Goal: Check status: Check status

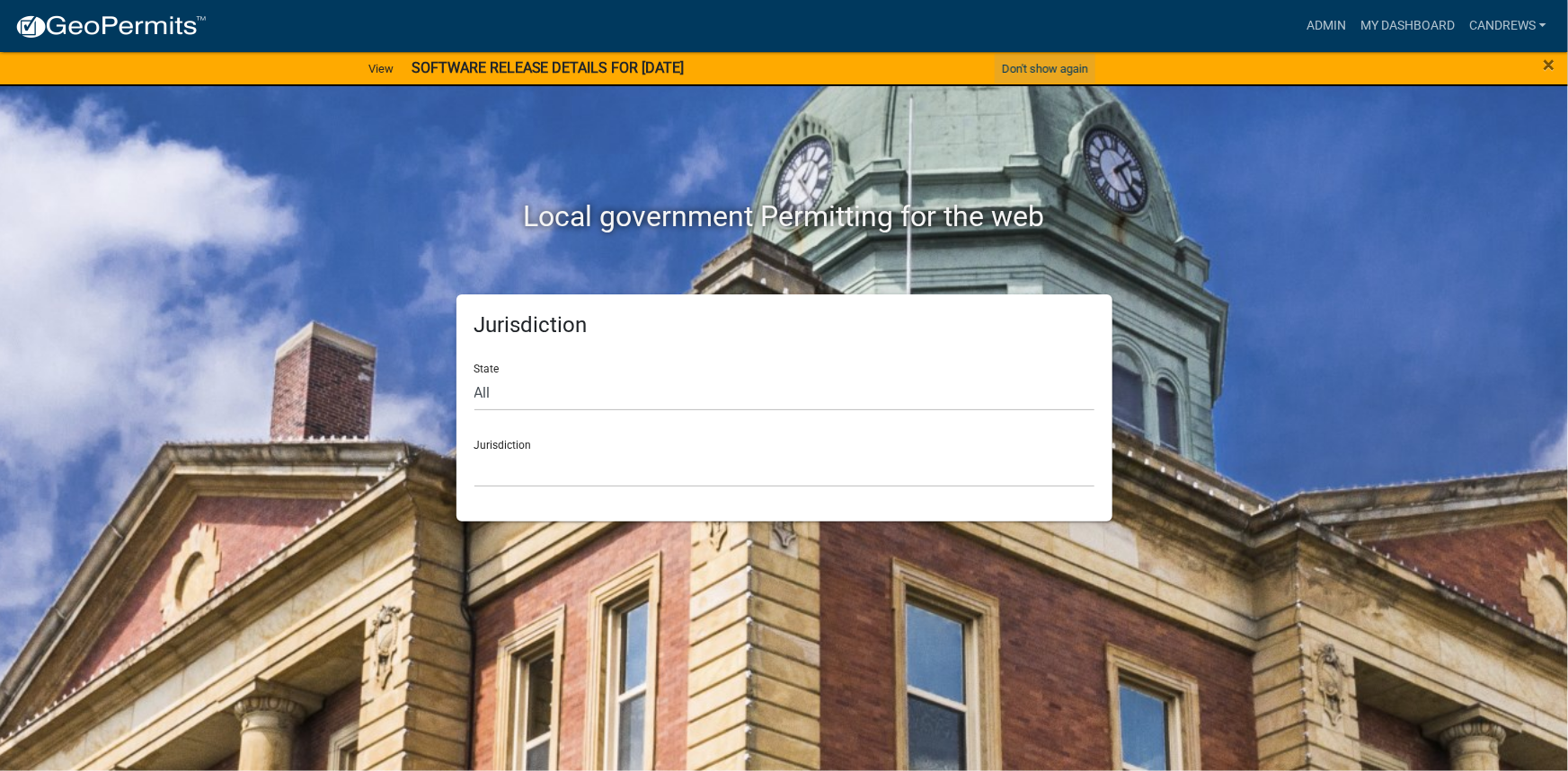
click at [1023, 69] on button "Don't show again" at bounding box center [1045, 68] width 101 height 30
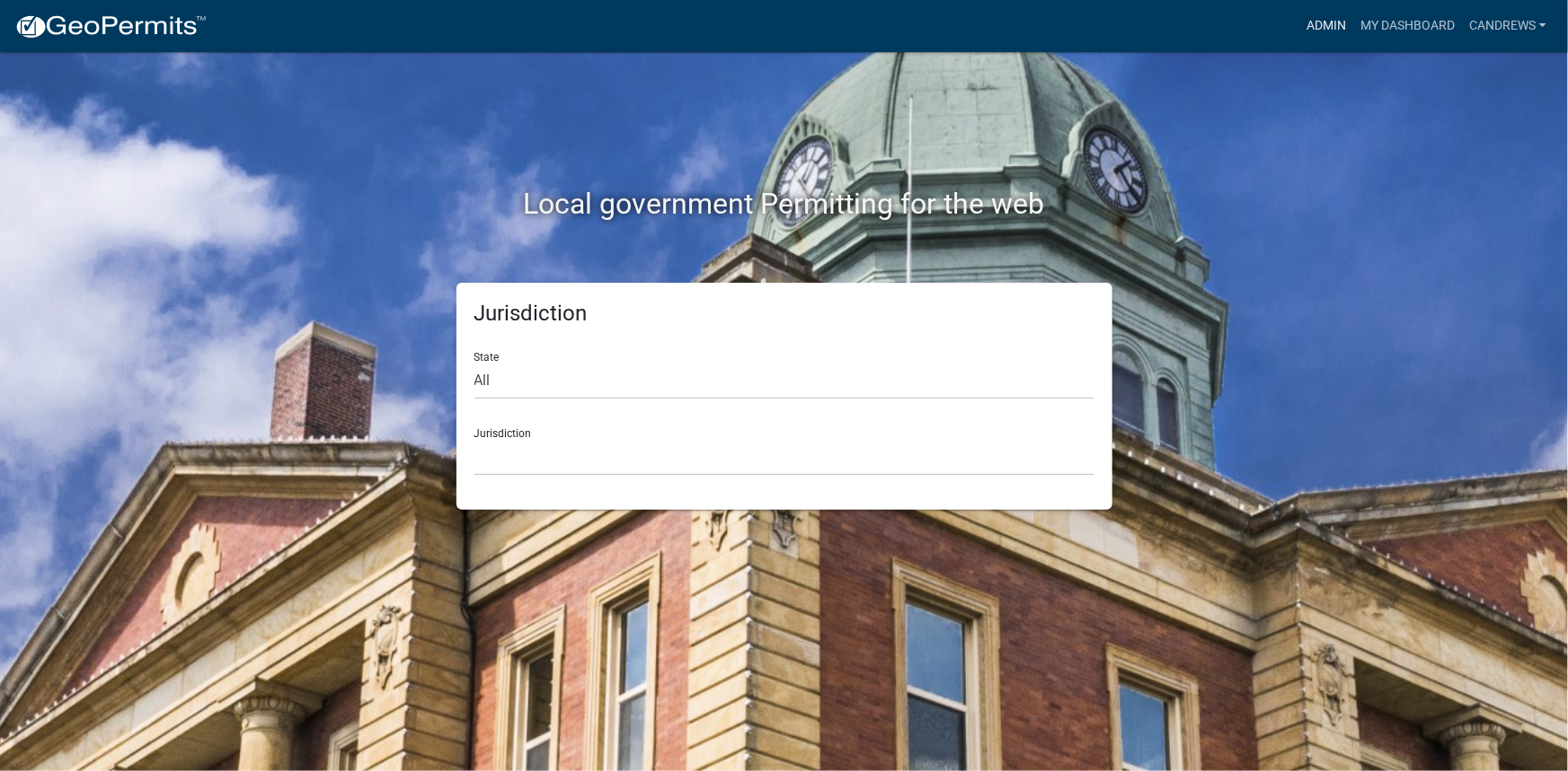
click at [1317, 28] on link "Admin" at bounding box center [1326, 26] width 54 height 34
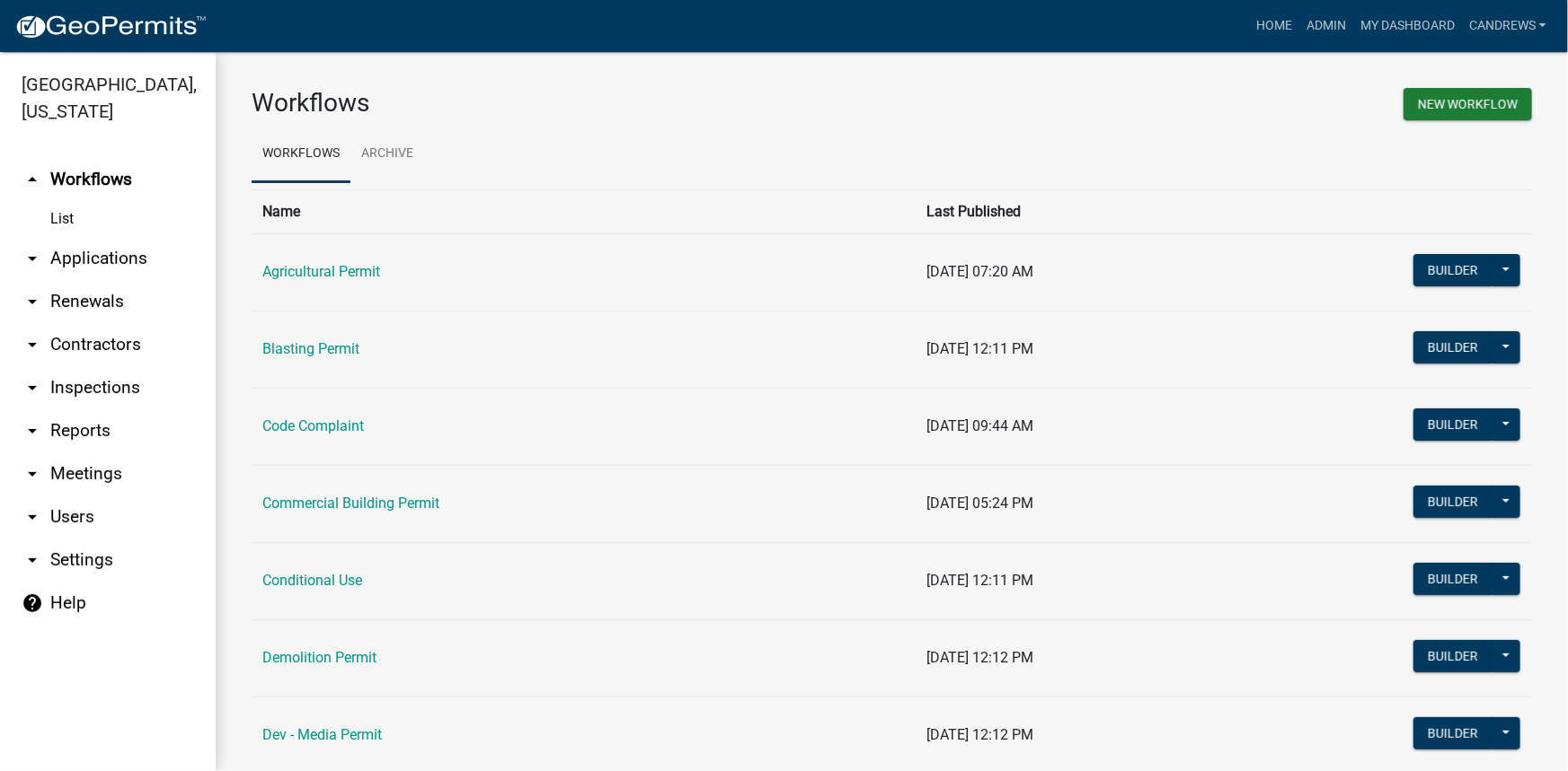
click at [102, 270] on link "arrow_drop_down Applications" at bounding box center [108, 259] width 216 height 43
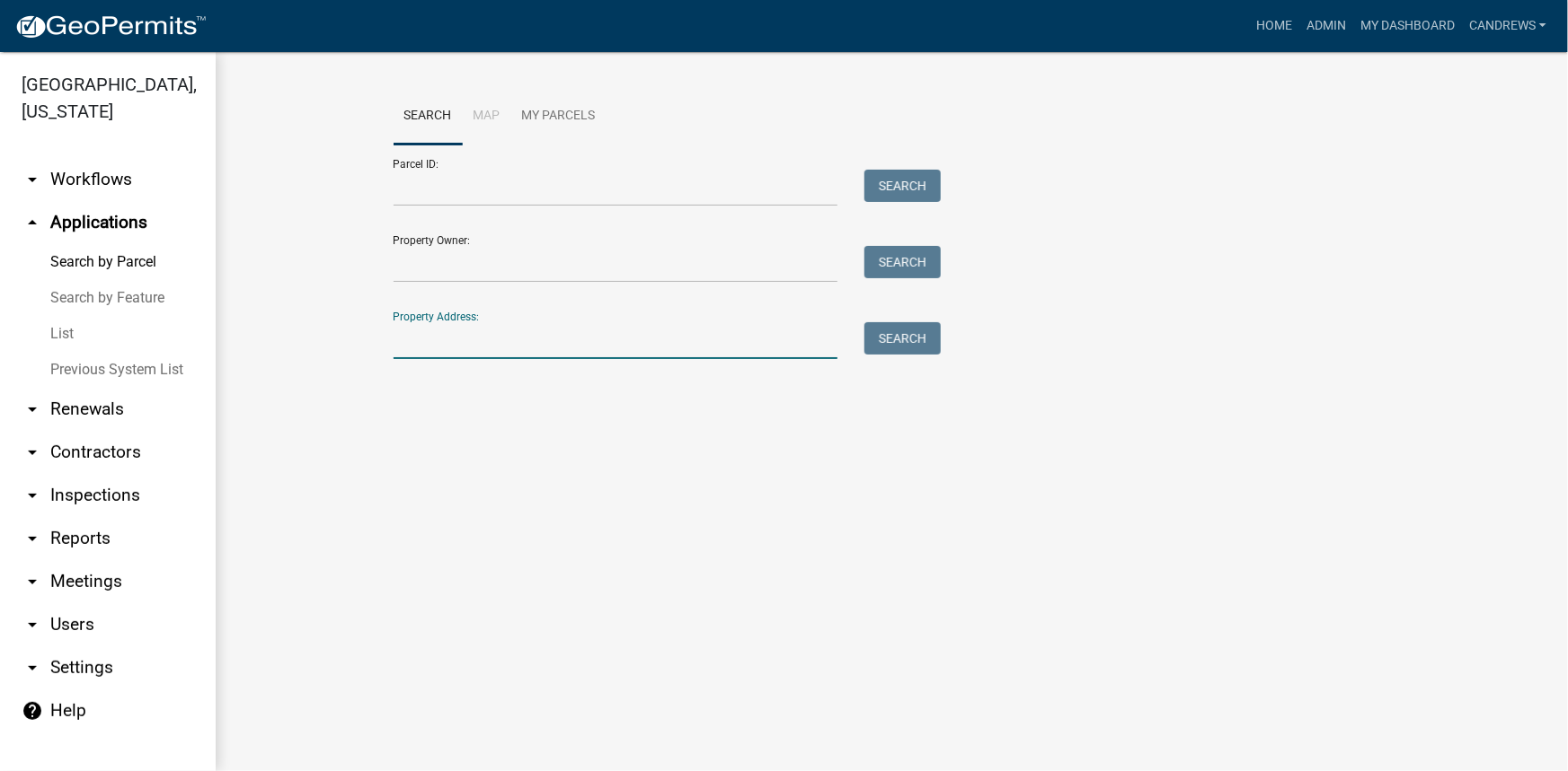
click at [447, 337] on input "Property Address:" at bounding box center [616, 341] width 445 height 37
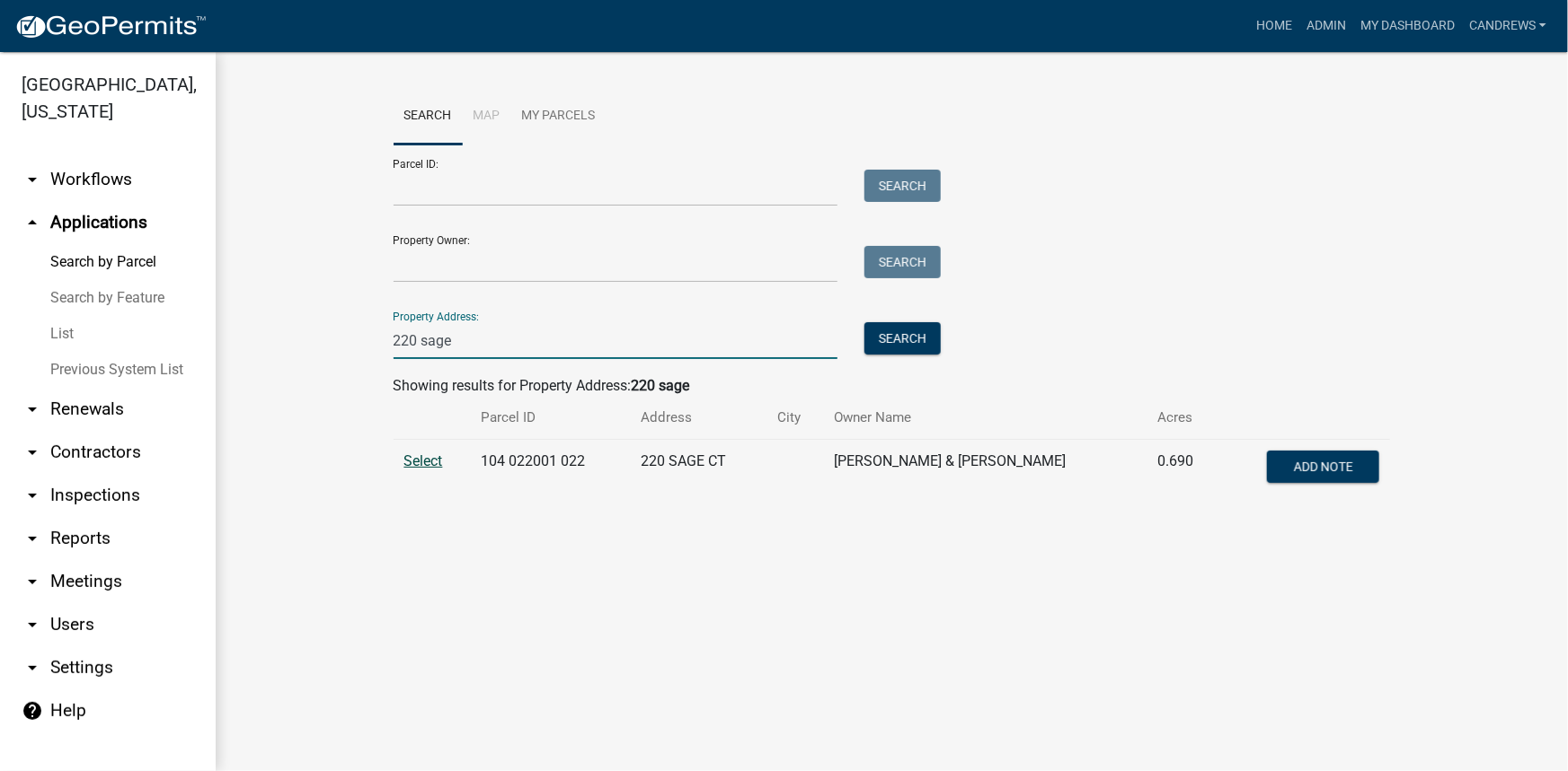
type input "220 sage"
click at [414, 457] on span "Select" at bounding box center [423, 461] width 39 height 17
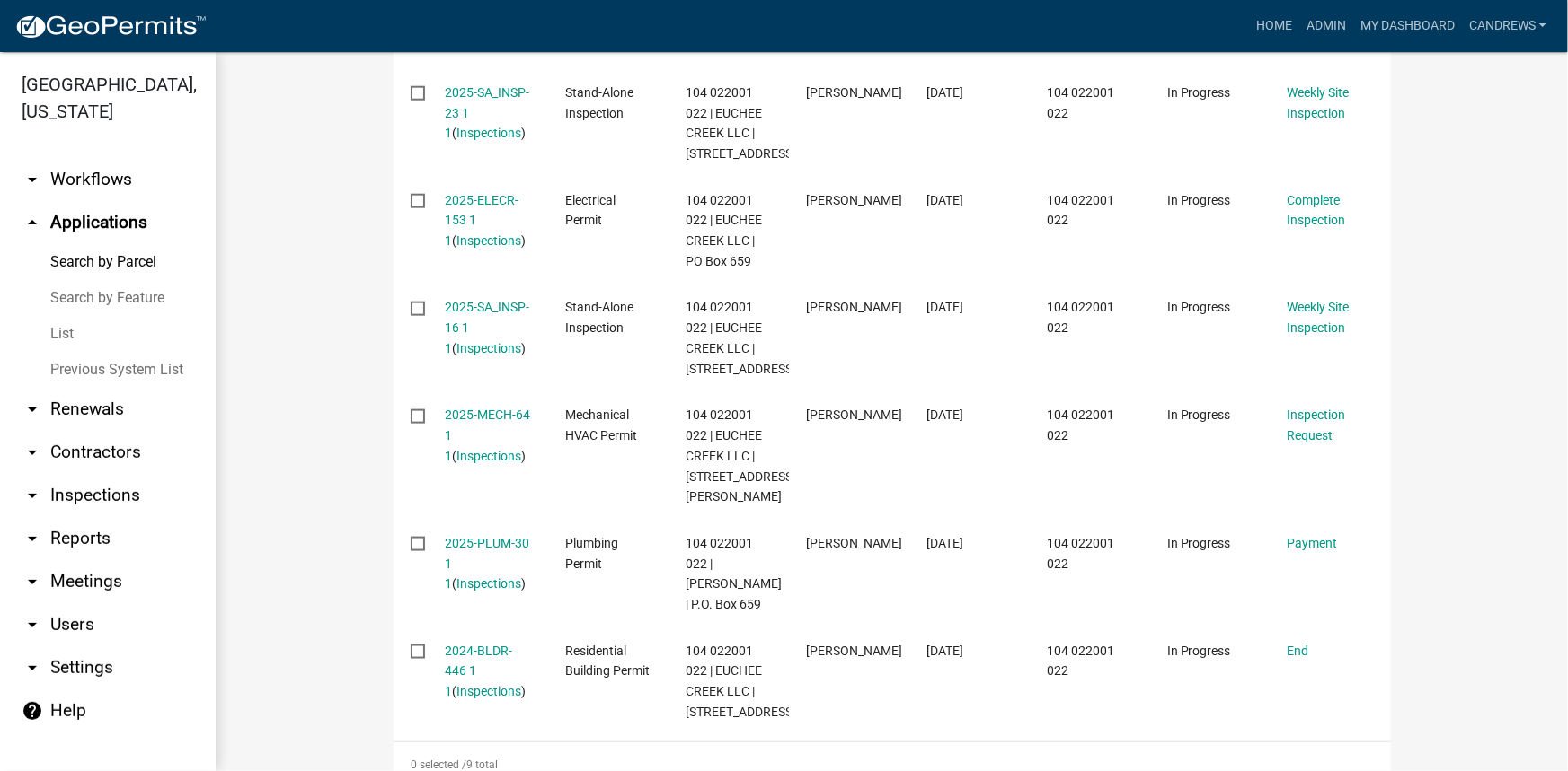
scroll to position [1060, 0]
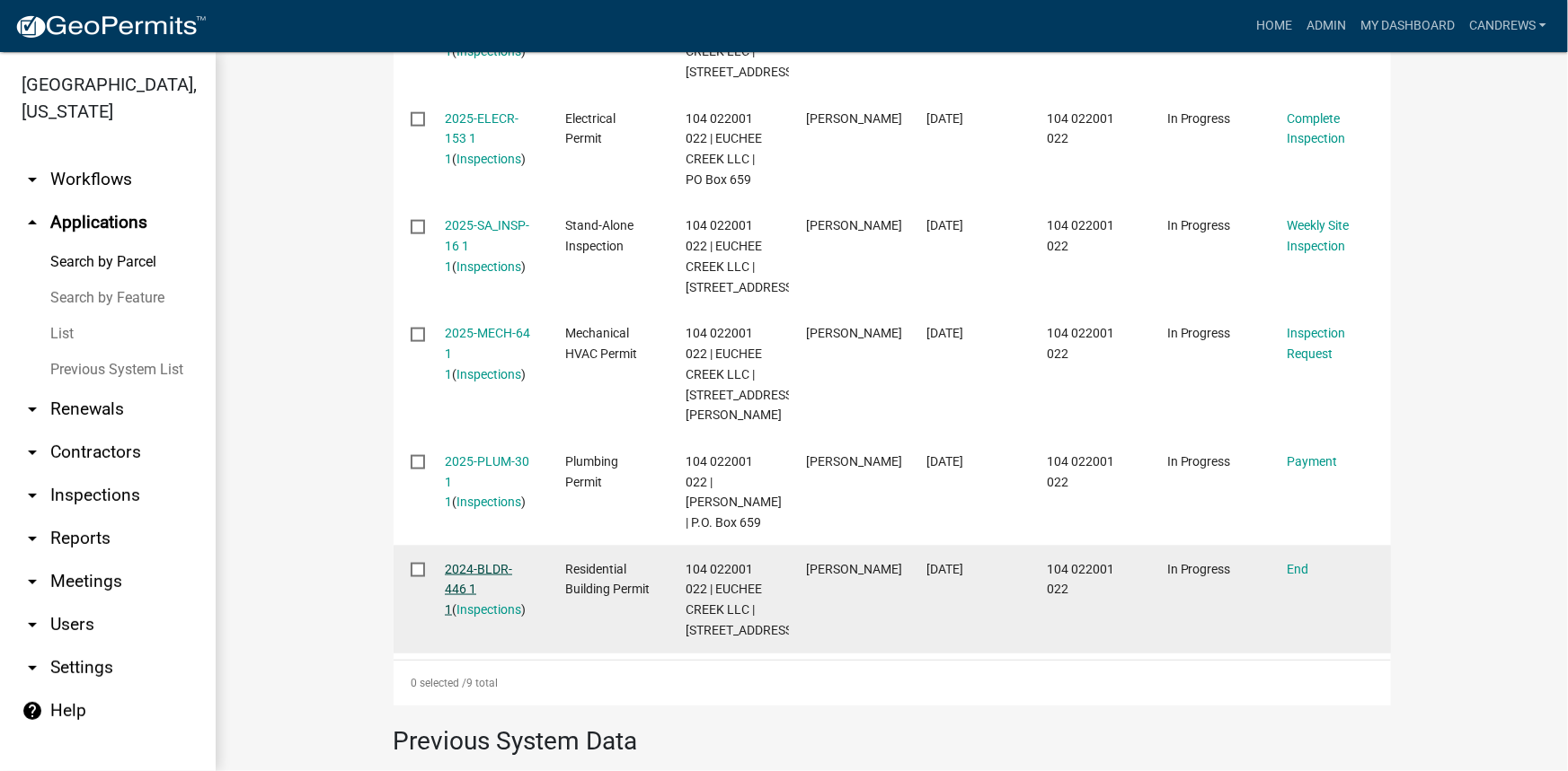
click at [468, 590] on link "2024-BLDR-446 1 1" at bounding box center [478, 590] width 67 height 56
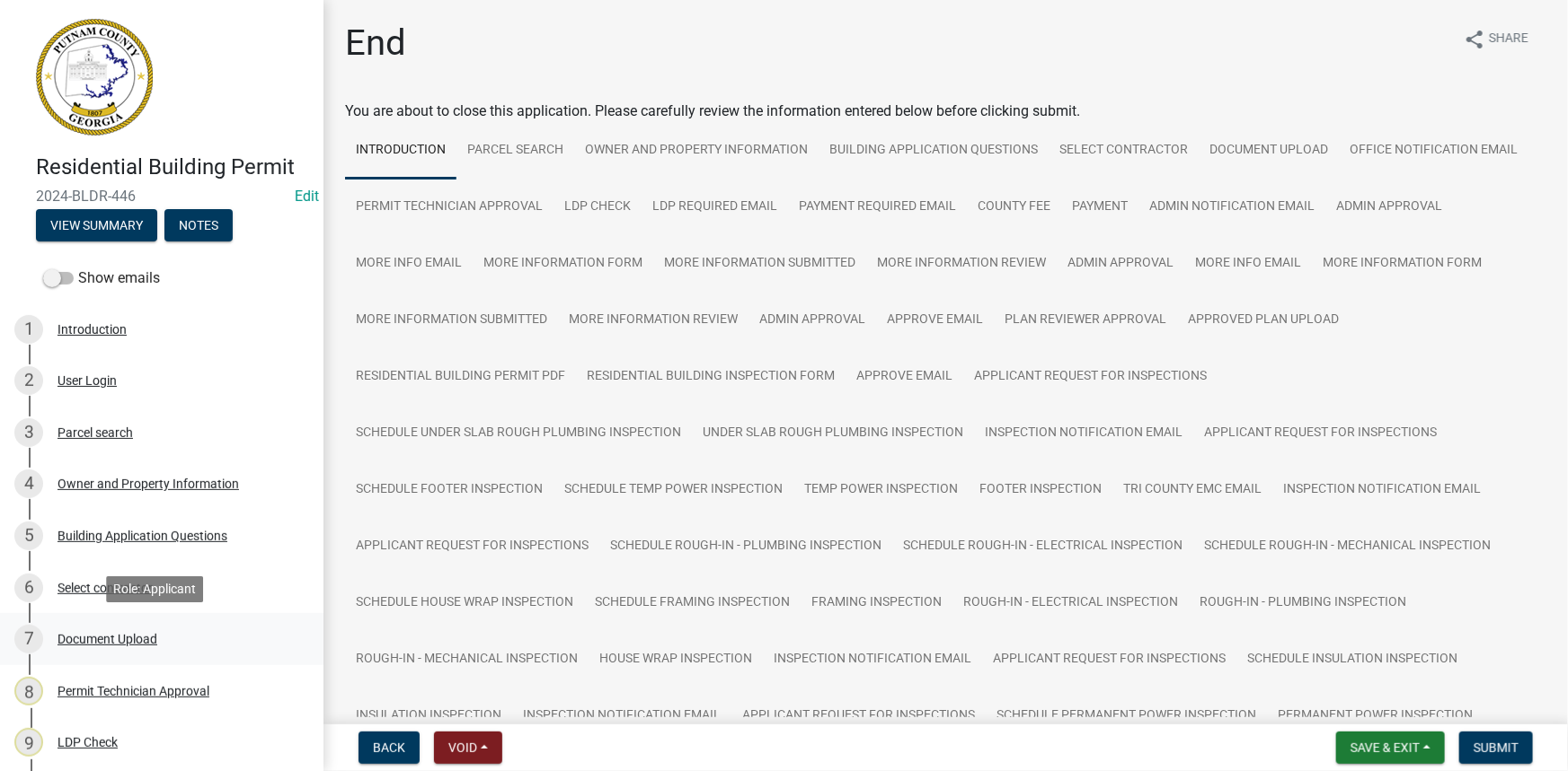
click at [120, 643] on div "Document Upload" at bounding box center [107, 639] width 100 height 13
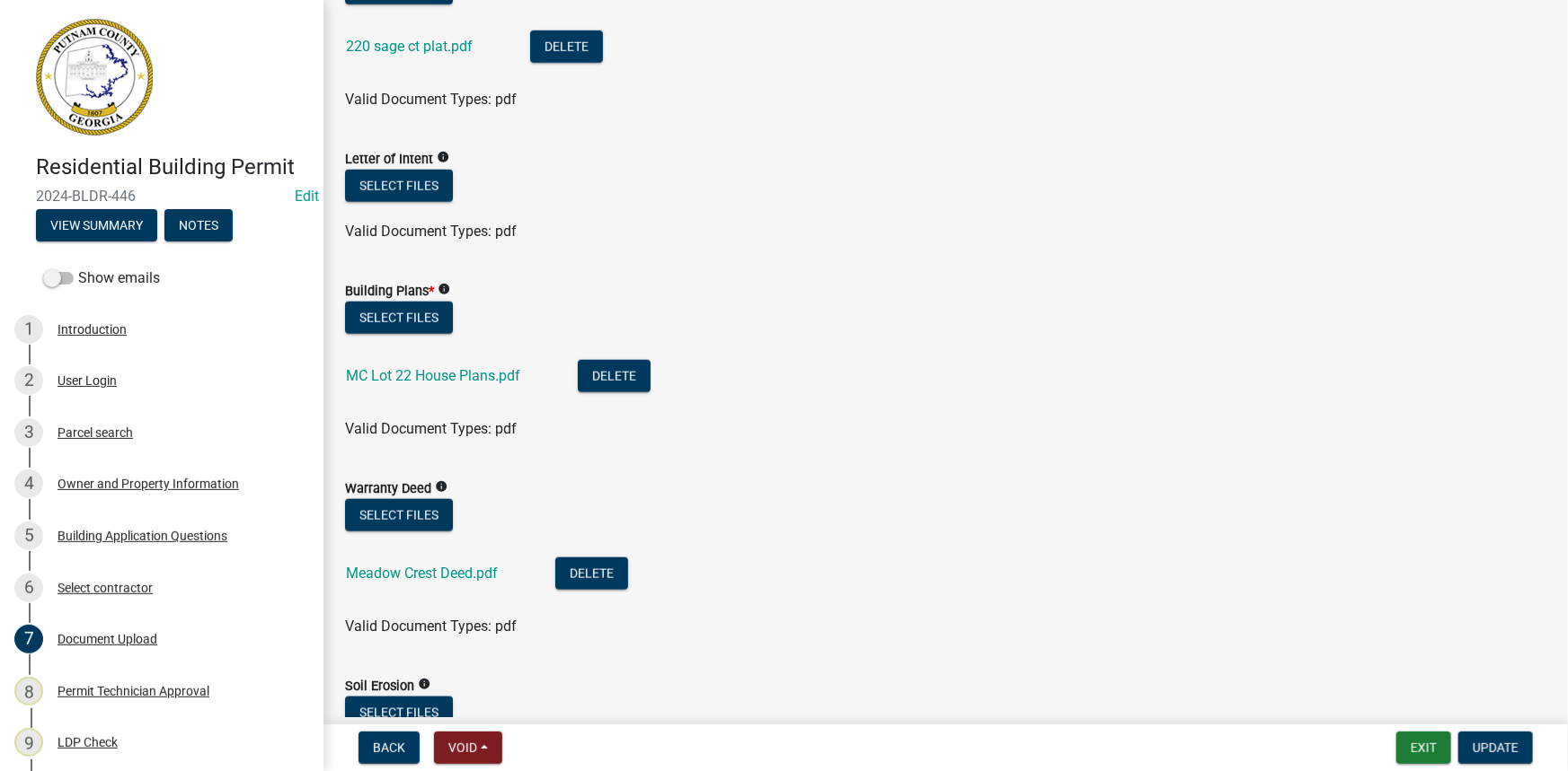
scroll to position [866, 0]
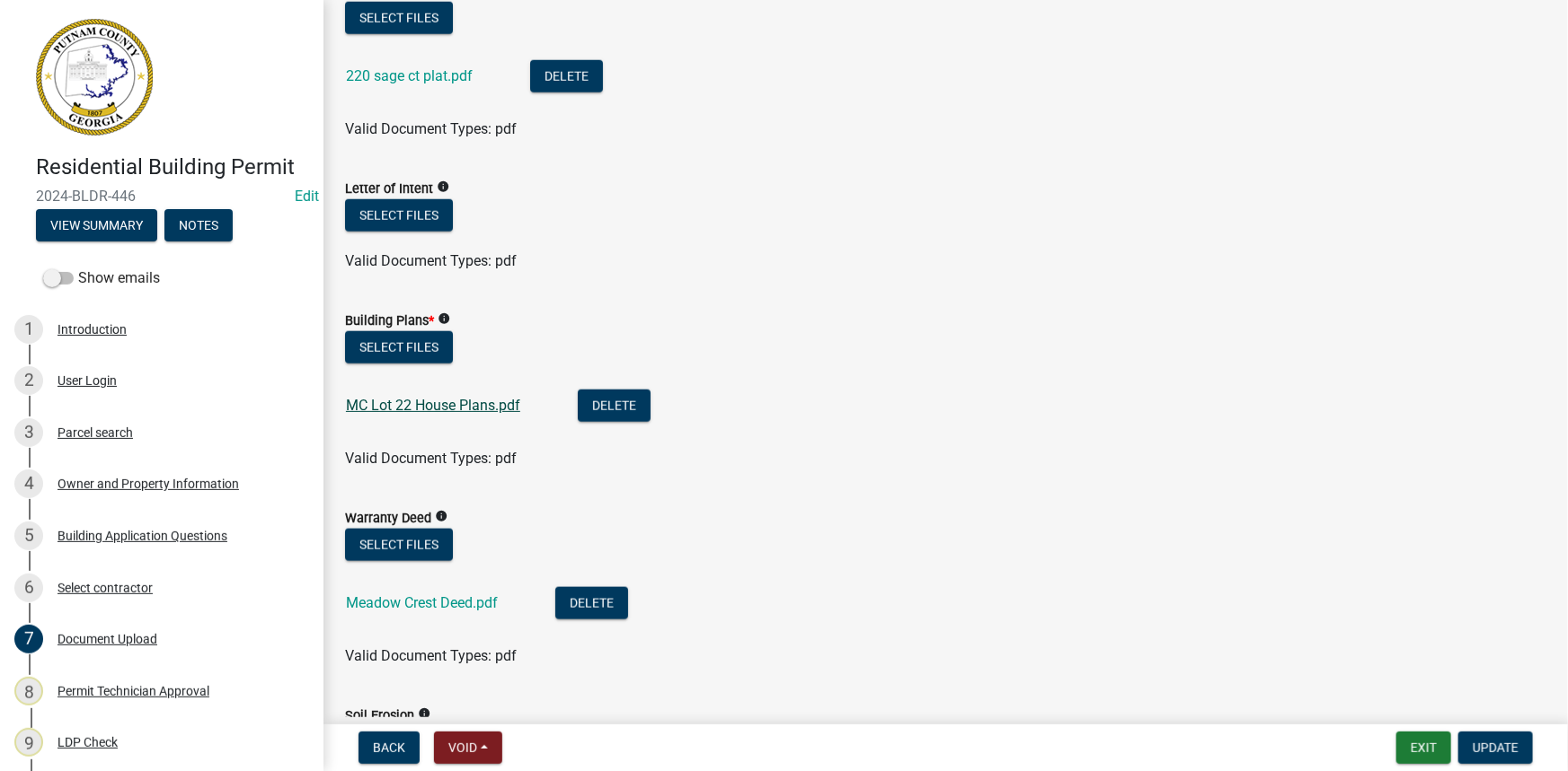
click at [465, 406] on link "MC Lot 22 House Plans.pdf" at bounding box center [433, 405] width 174 height 17
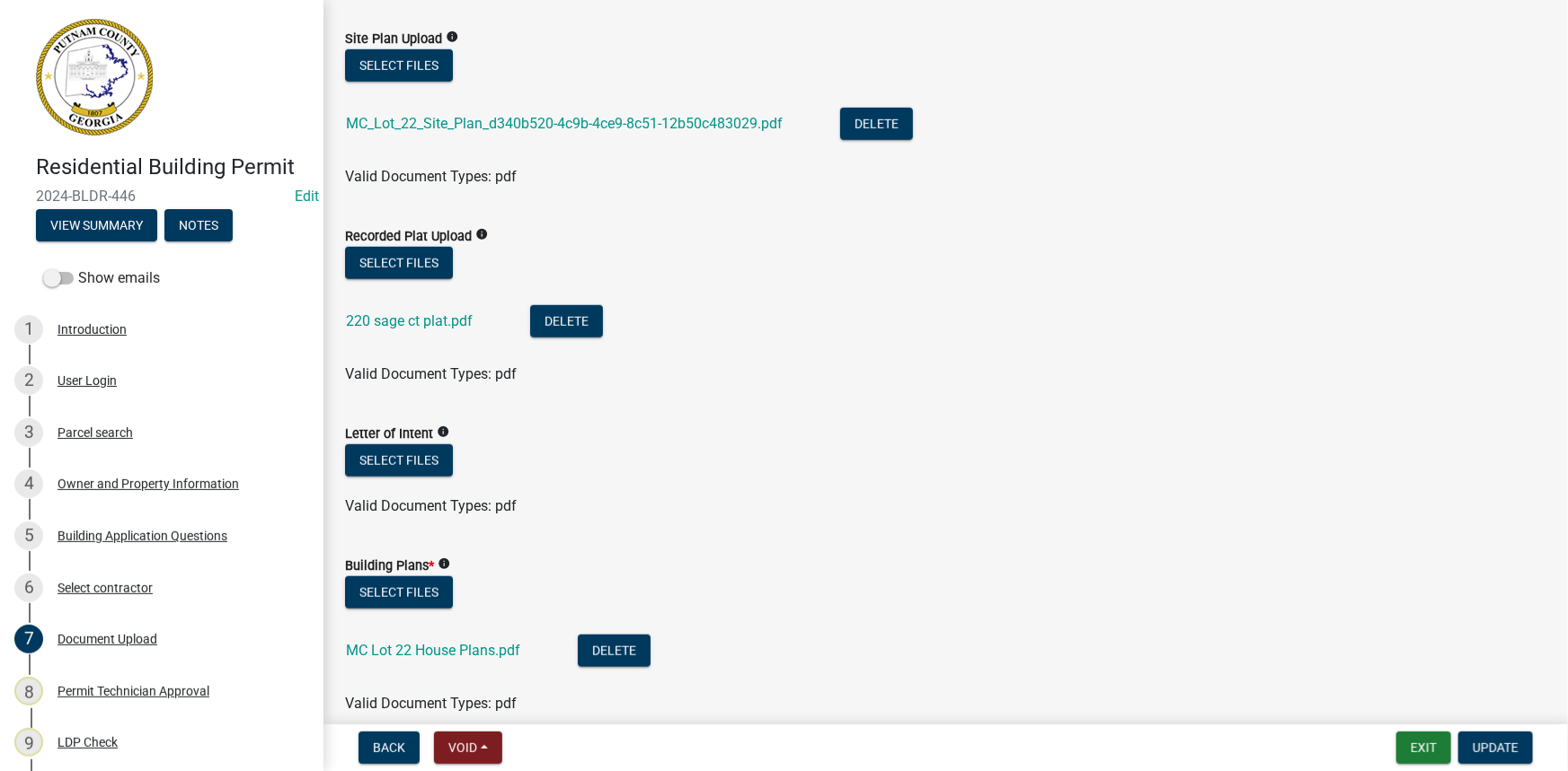
scroll to position [540, 0]
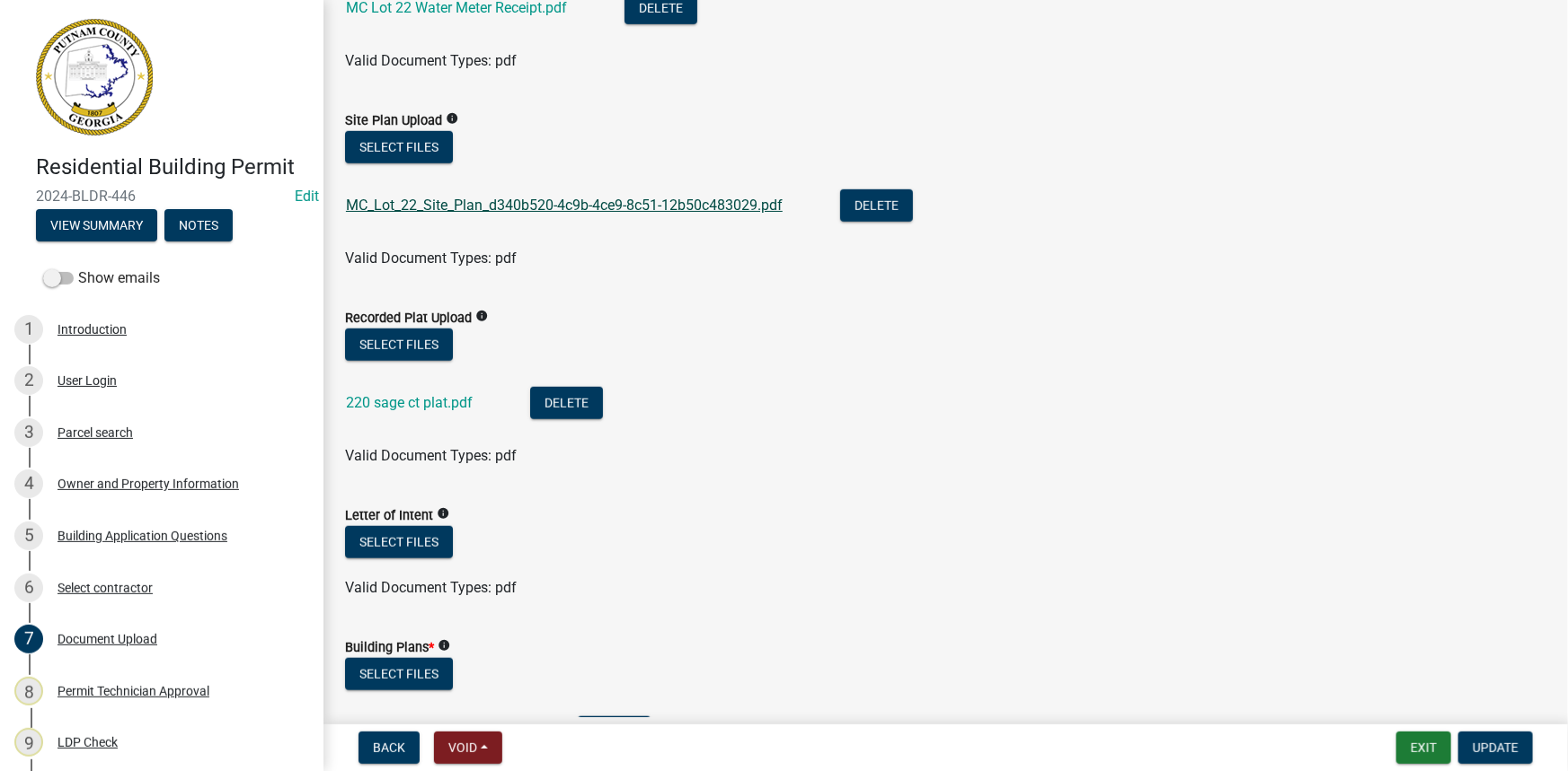
click at [753, 205] on link "MC_Lot_22_Site_Plan_d340b520-4c9b-4ce9-8c51-12b50c483029.pdf" at bounding box center [565, 205] width 437 height 17
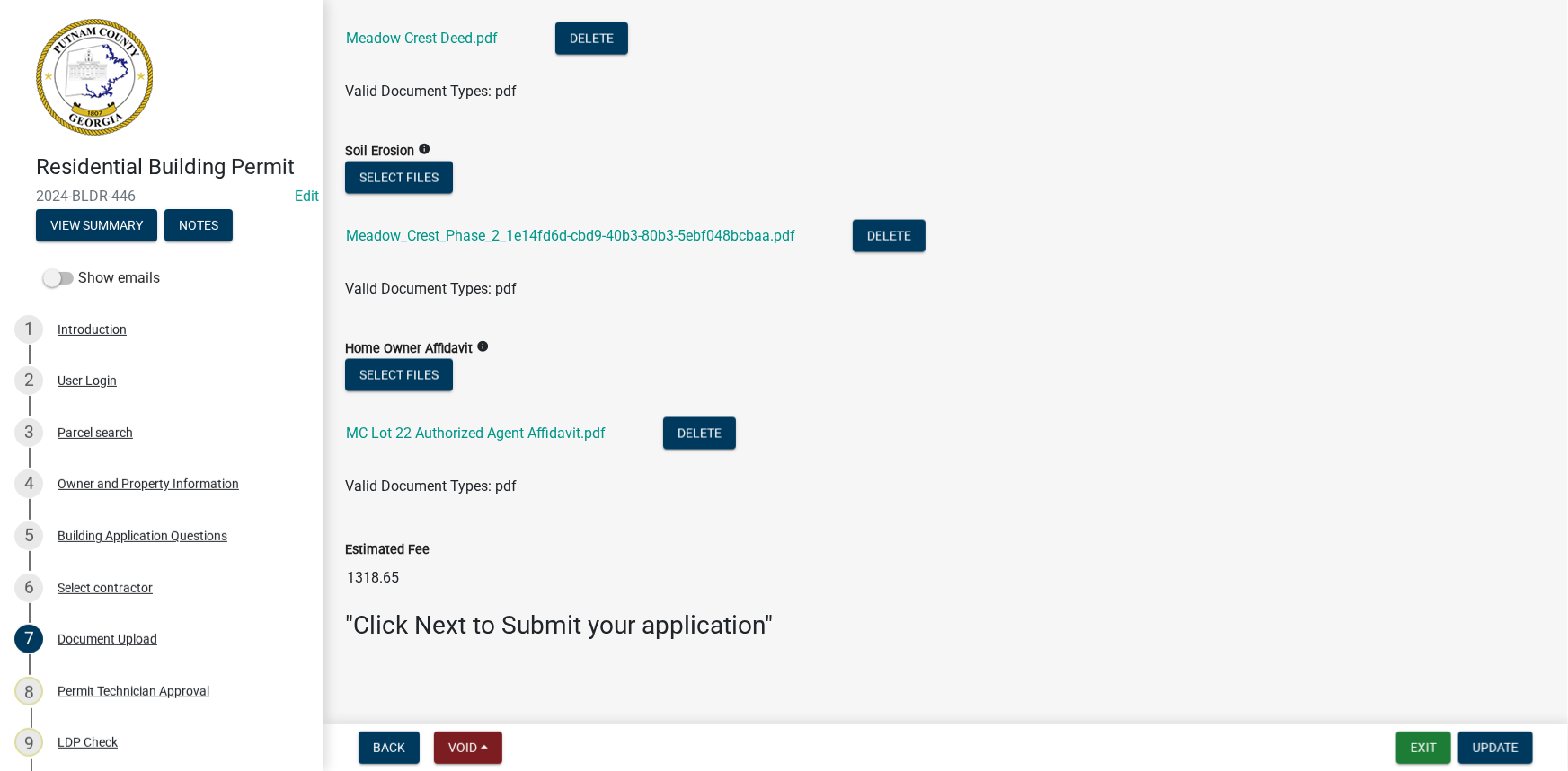
scroll to position [1438, 0]
